Goal: Task Accomplishment & Management: Use online tool/utility

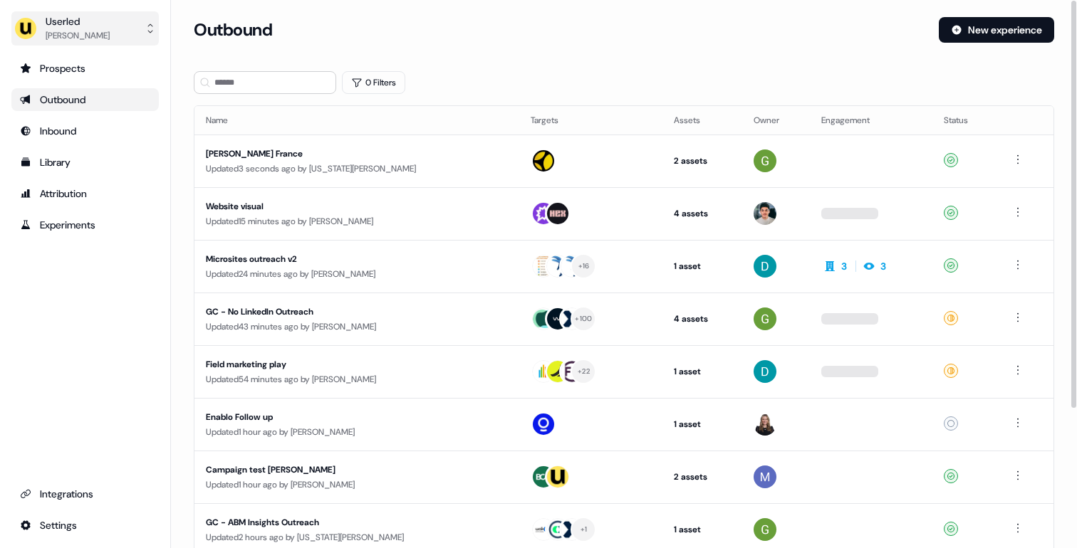
click at [73, 32] on div "[PERSON_NAME]" at bounding box center [78, 35] width 64 height 14
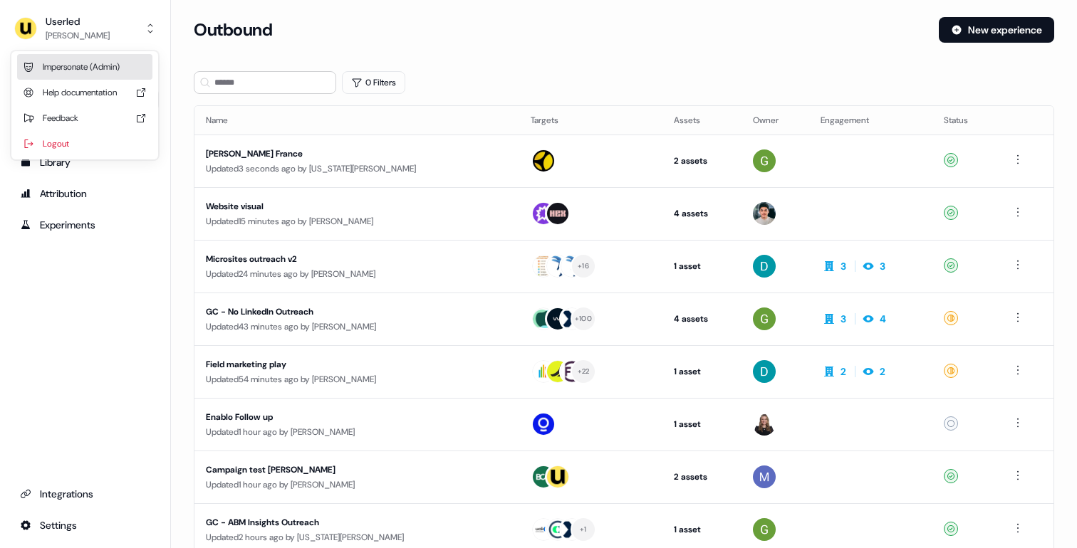
click at [135, 68] on div "Impersonate (Admin)" at bounding box center [84, 67] width 135 height 26
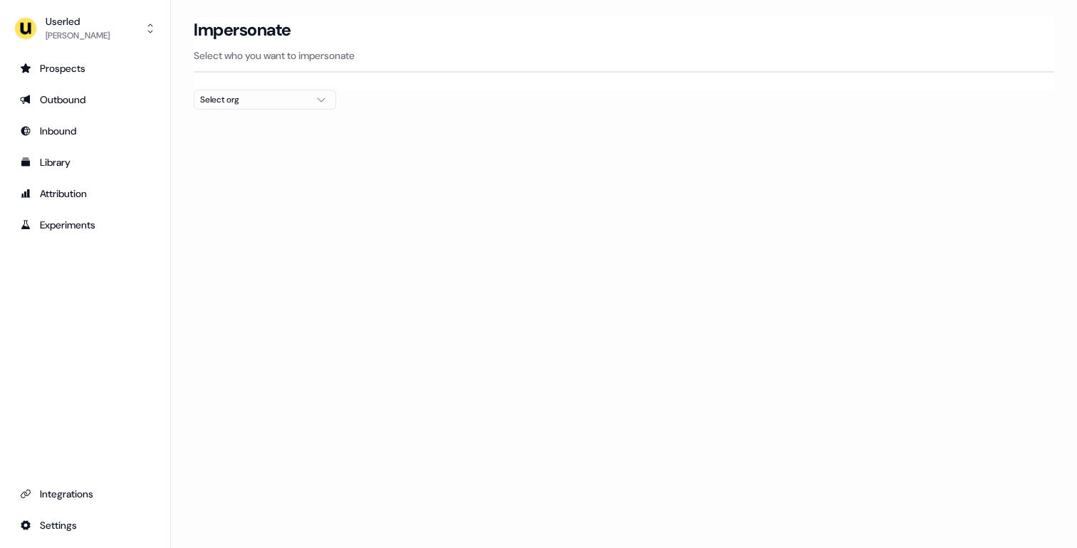
click at [316, 103] on icon "button" at bounding box center [321, 99] width 17 height 11
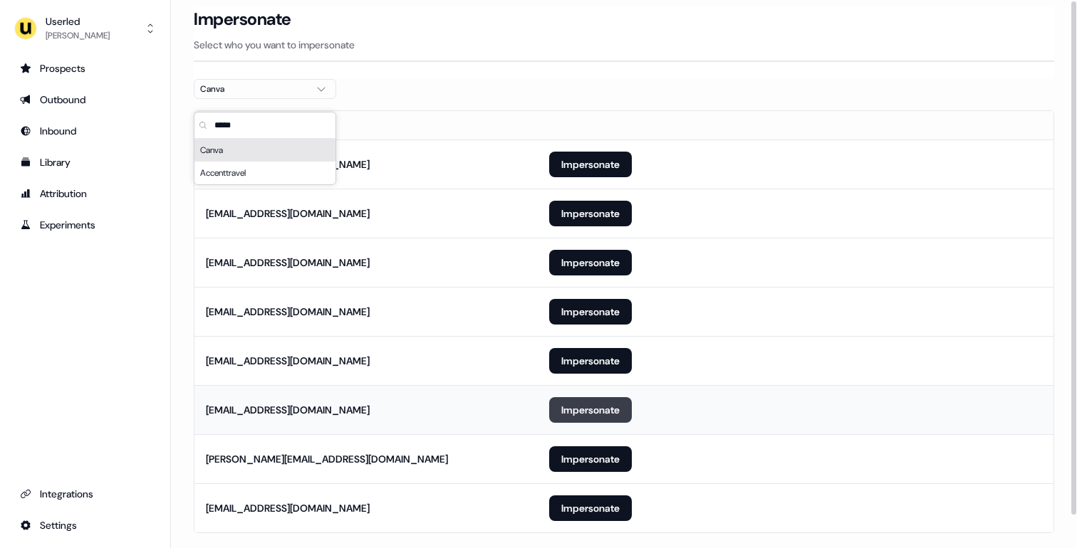
scroll to position [35, 0]
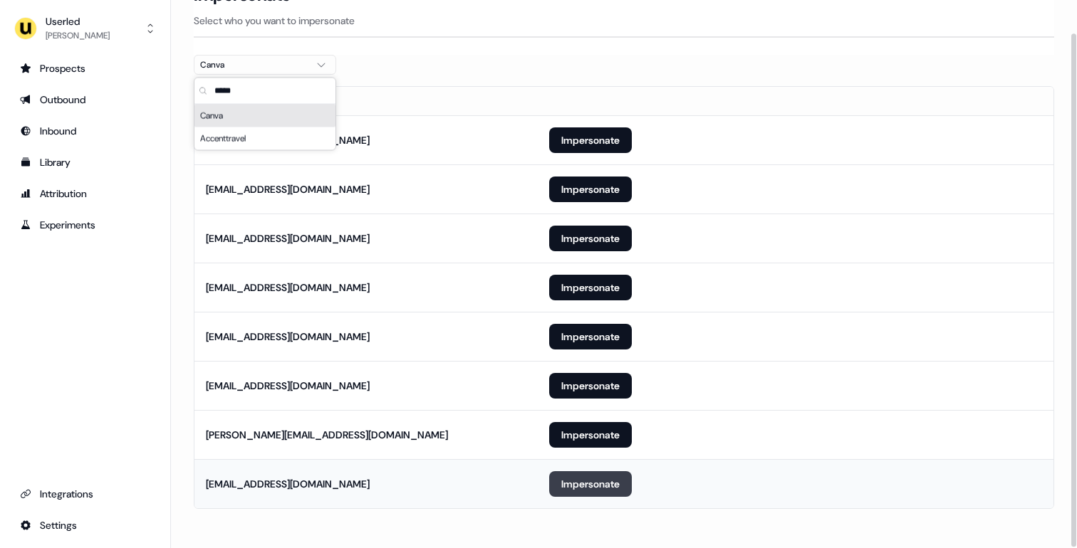
type input "*****"
click at [612, 491] on button "Impersonate" at bounding box center [590, 484] width 83 height 26
